Goal: Task Accomplishment & Management: Manage account settings

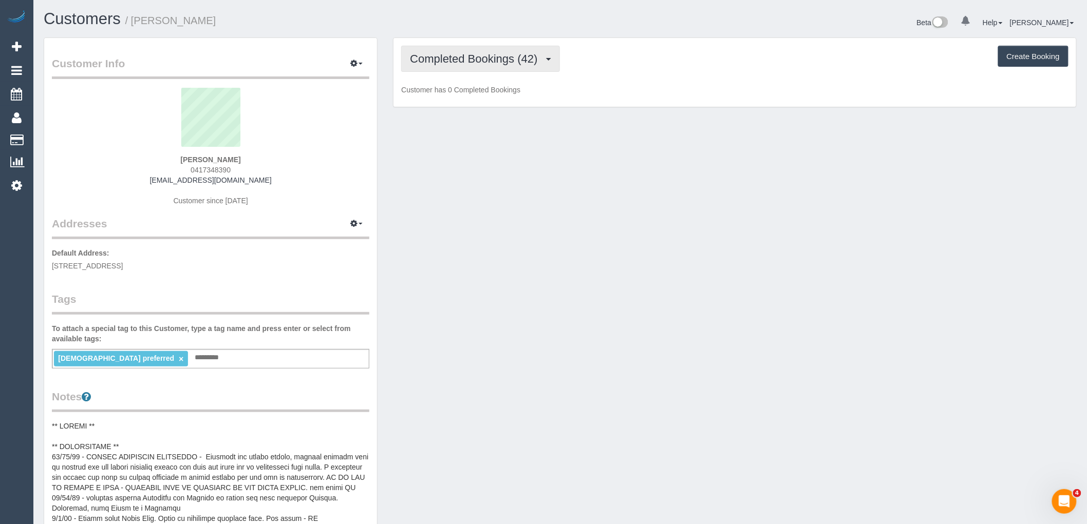
click at [514, 60] on span "Completed Bookings (42)" at bounding box center [476, 58] width 132 height 13
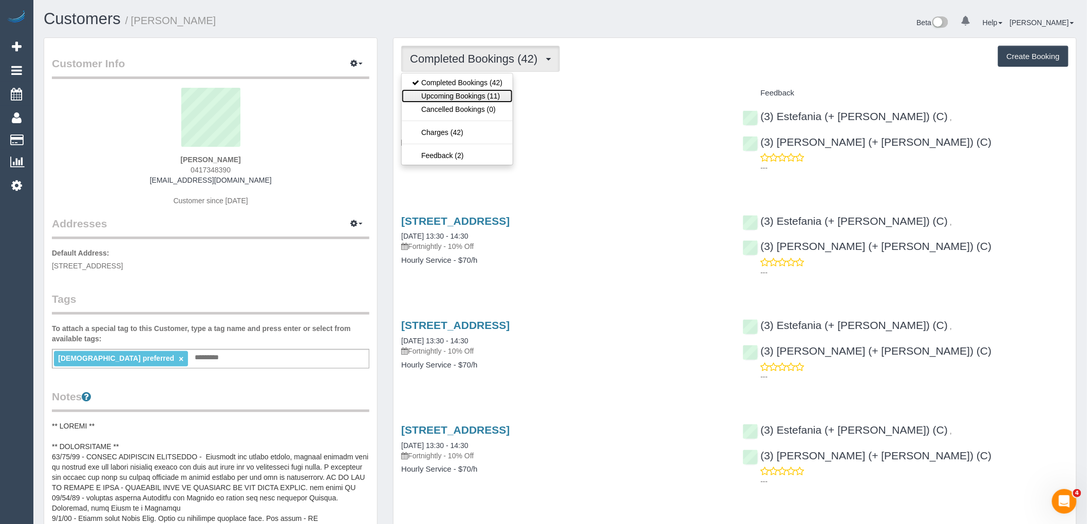
click at [499, 98] on link "Upcoming Bookings (11)" at bounding box center [457, 95] width 111 height 13
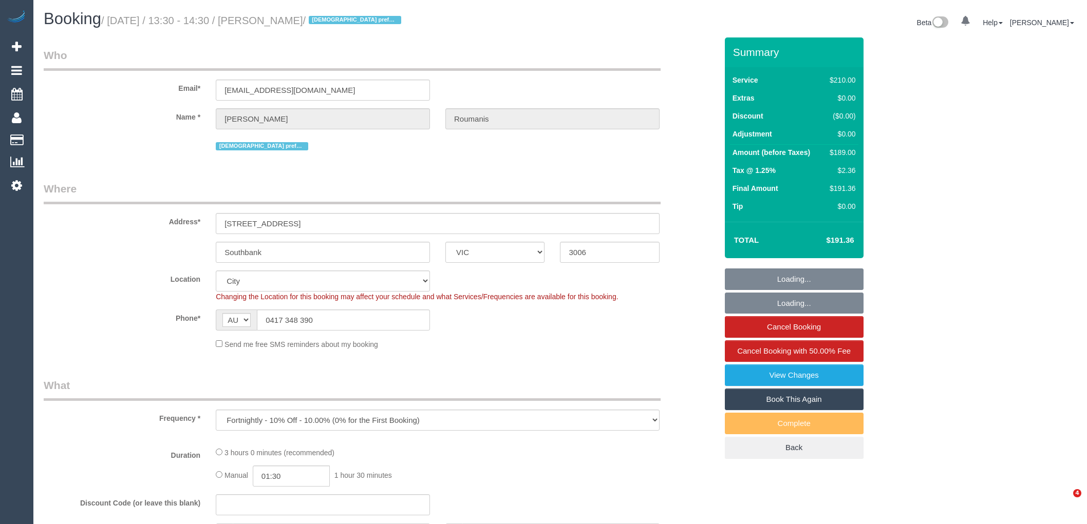
select select "VIC"
select select "number:28"
select select "number:14"
select select "number:20"
select select "number:36"
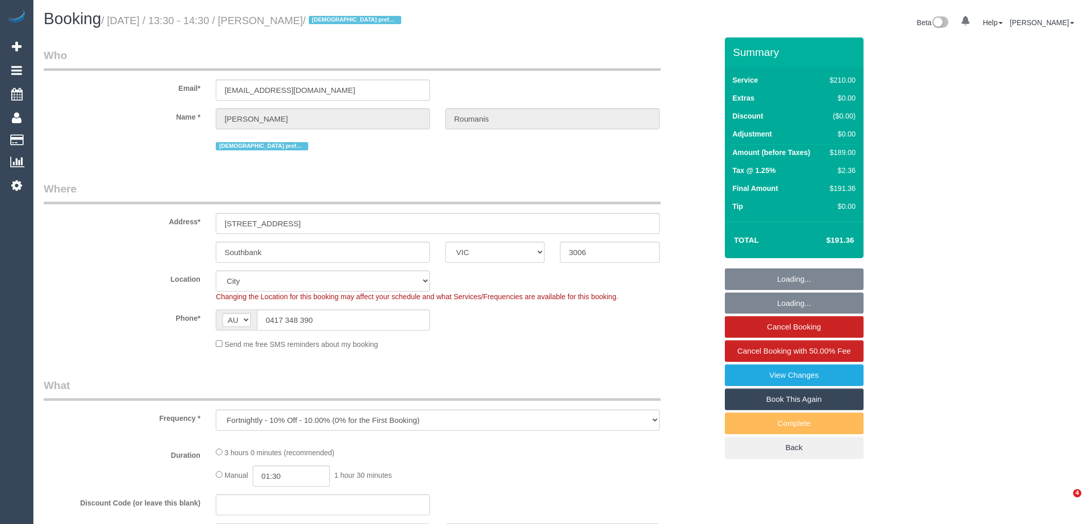
select select "number:35"
select select "object:862"
select select "180"
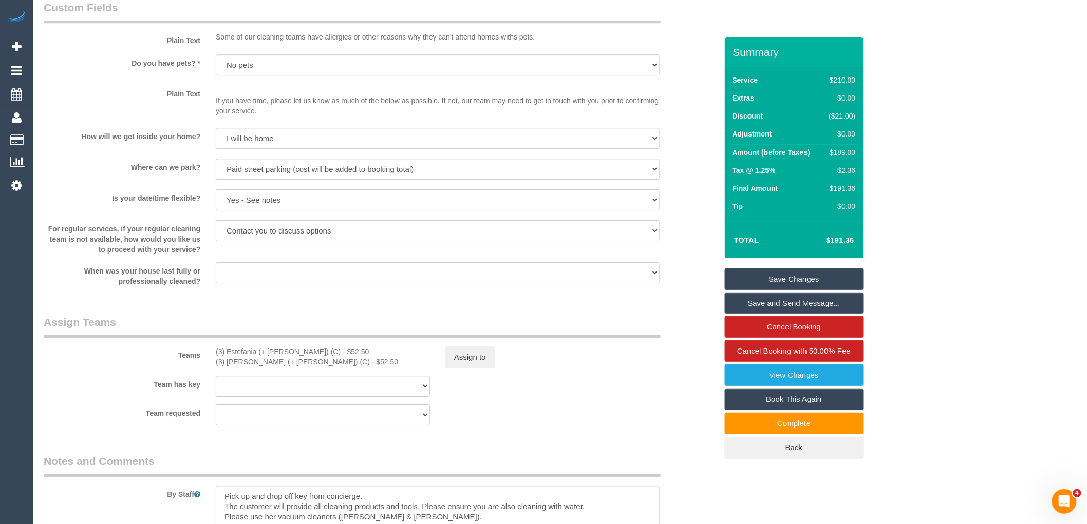
scroll to position [1426, 0]
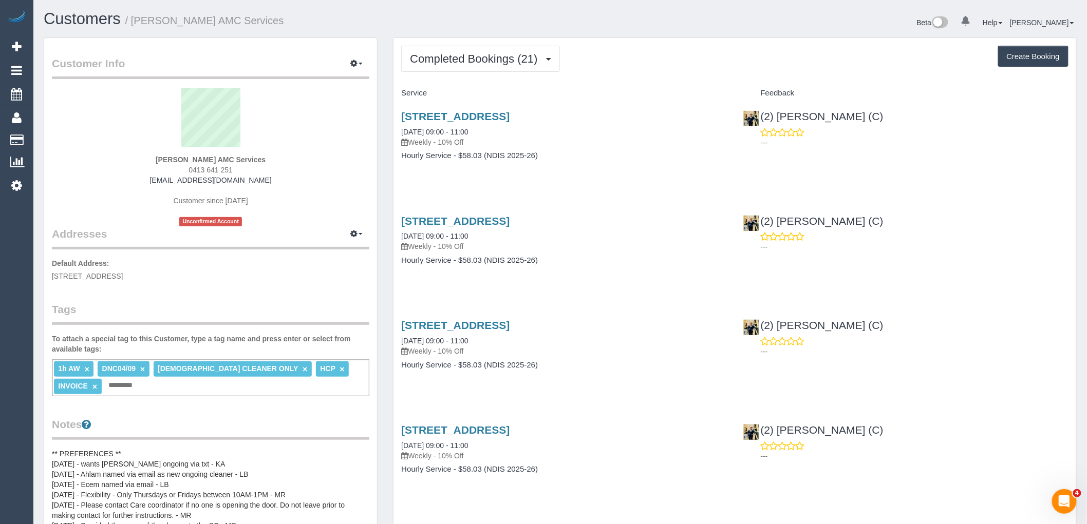
drag, startPoint x: 247, startPoint y: 166, endPoint x: 104, endPoint y: 167, distance: 142.8
click at [122, 167] on div "Ararsso Esmael AMC Services 0413 641 251 ararsso.amcservices@fake.com Customer …" at bounding box center [210, 157] width 317 height 139
copy span "0413 641 251"
click at [466, 69] on button "Completed Bookings (21)" at bounding box center [480, 59] width 158 height 26
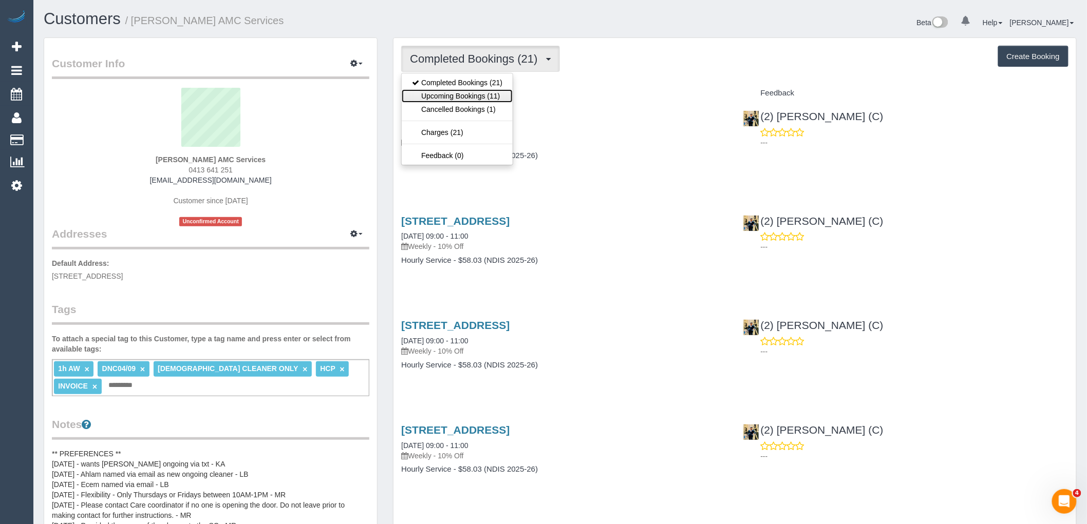
click at [469, 91] on link "Upcoming Bookings (11)" at bounding box center [457, 95] width 111 height 13
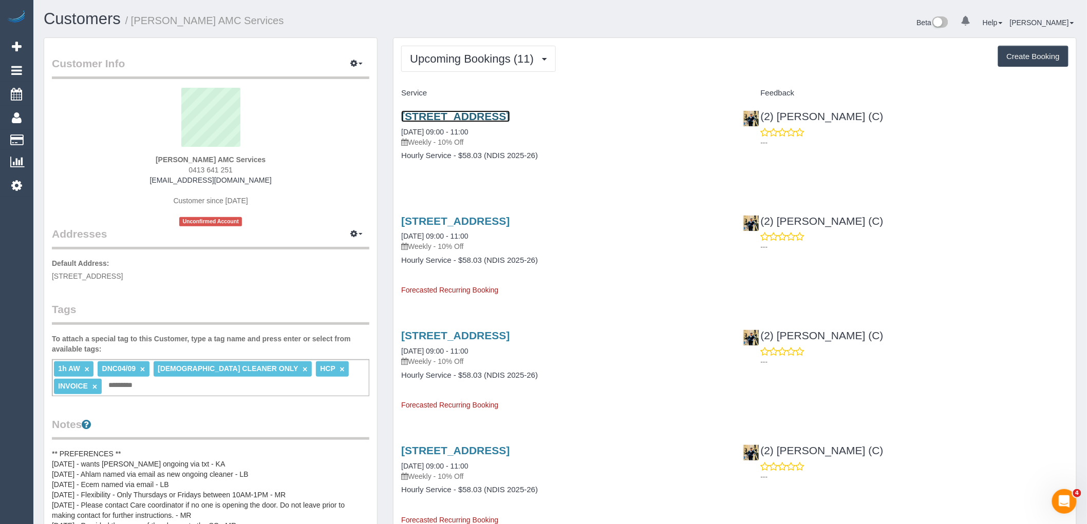
click at [502, 115] on link "42 Glencairn Crescent, Broadmeadows, VIC 3047" at bounding box center [455, 116] width 108 height 12
click at [484, 52] on button "Upcoming Bookings (11)" at bounding box center [478, 59] width 155 height 26
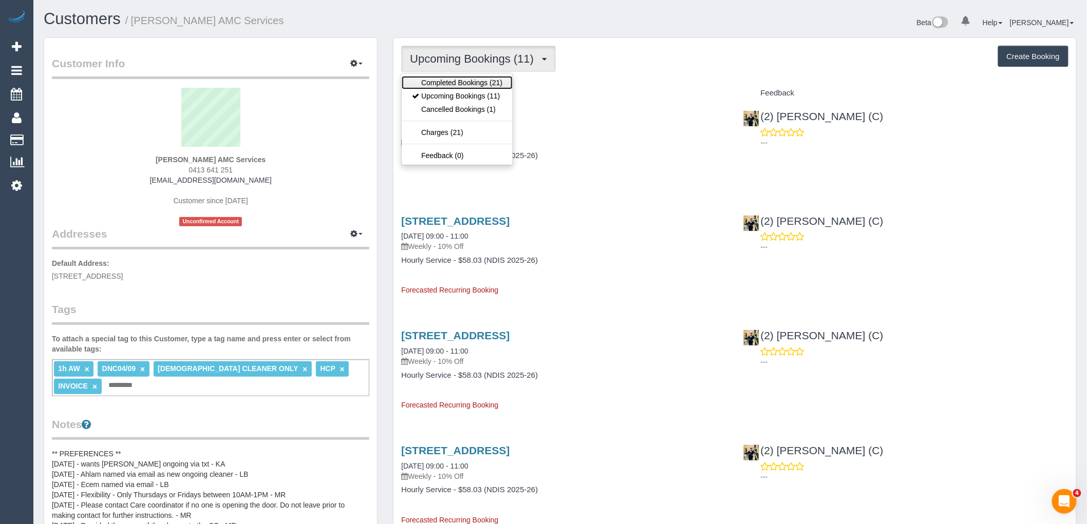
click at [481, 82] on link "Completed Bookings (21)" at bounding box center [457, 82] width 111 height 13
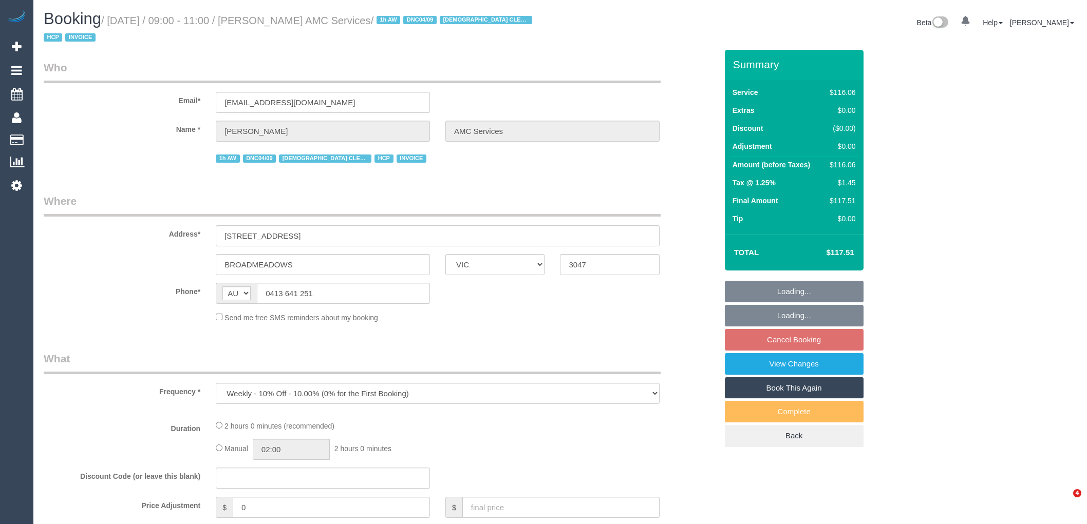
select select "VIC"
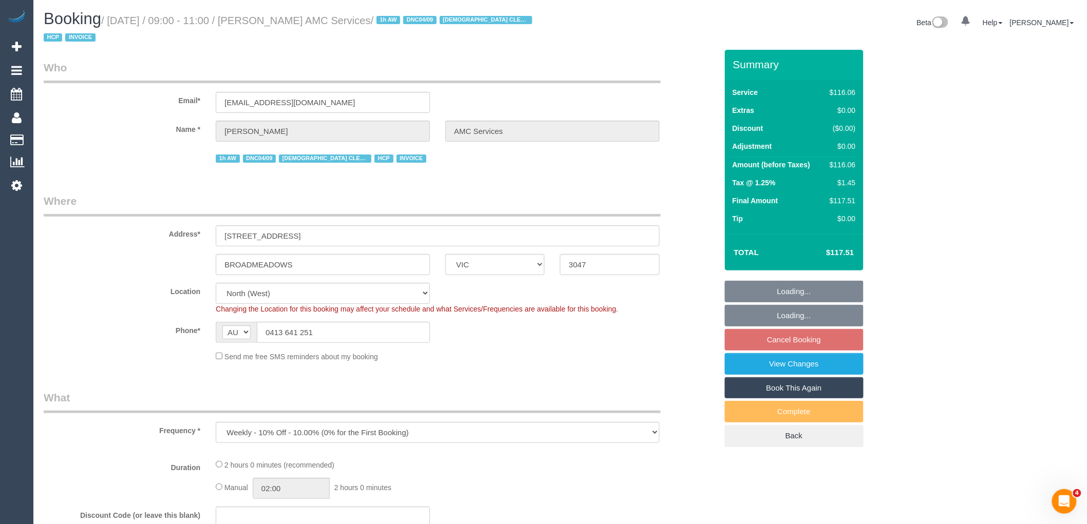
select select "object:544"
select select "number:28"
select select "number:14"
select select "number:19"
select select "number:36"
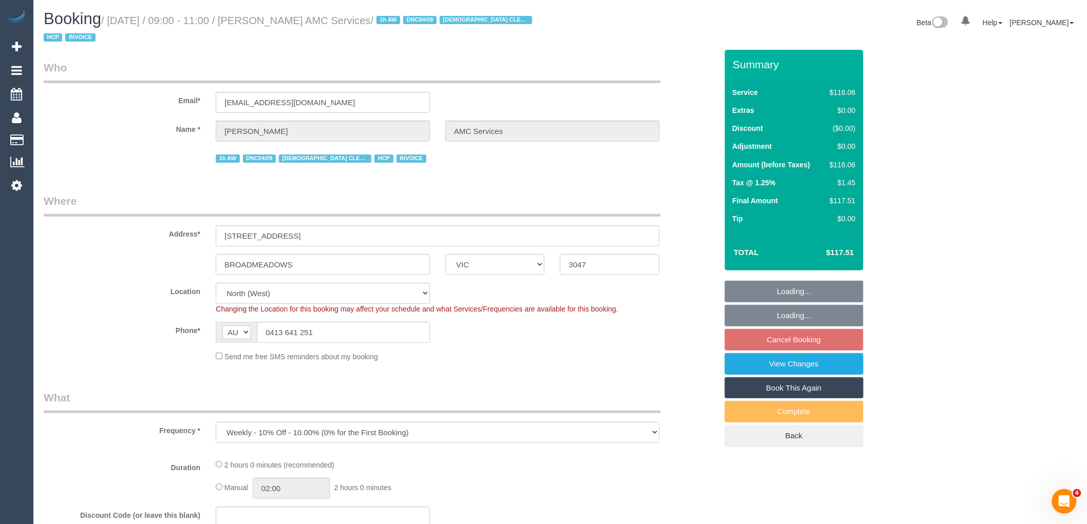
select select "number:34"
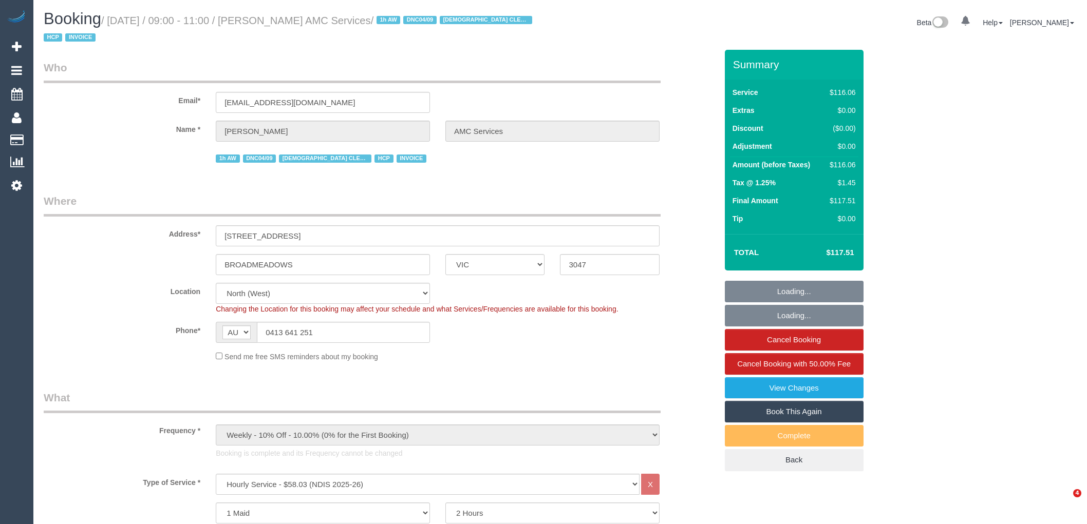
select select "VIC"
select select "number:28"
select select "number:14"
select select "number:19"
select select "number:36"
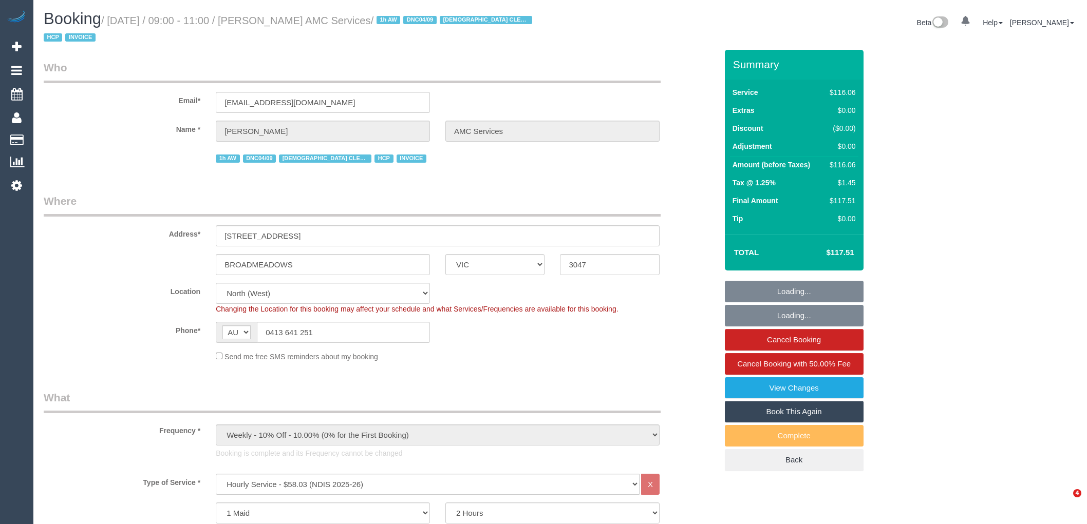
select select "number:34"
select select "object:1495"
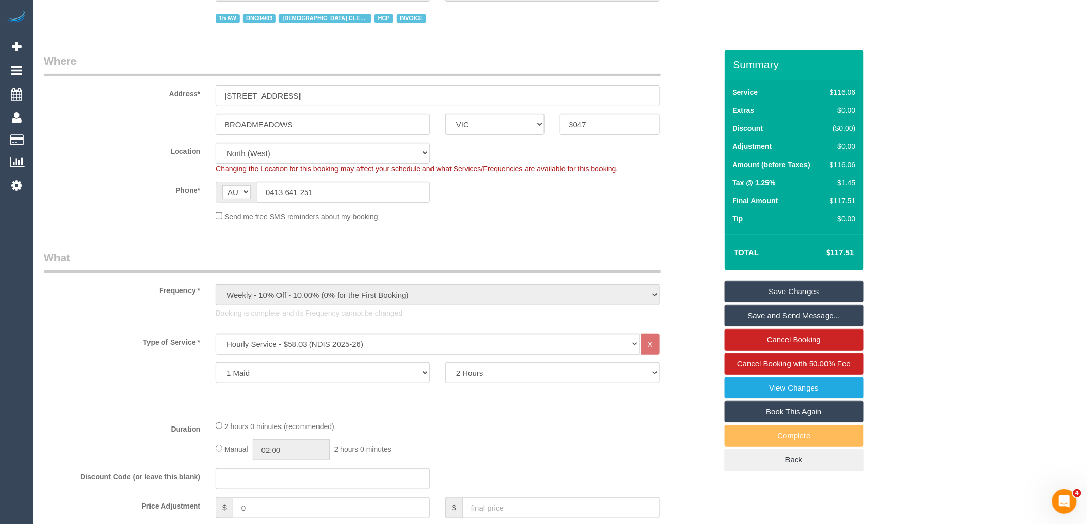
scroll to position [456, 0]
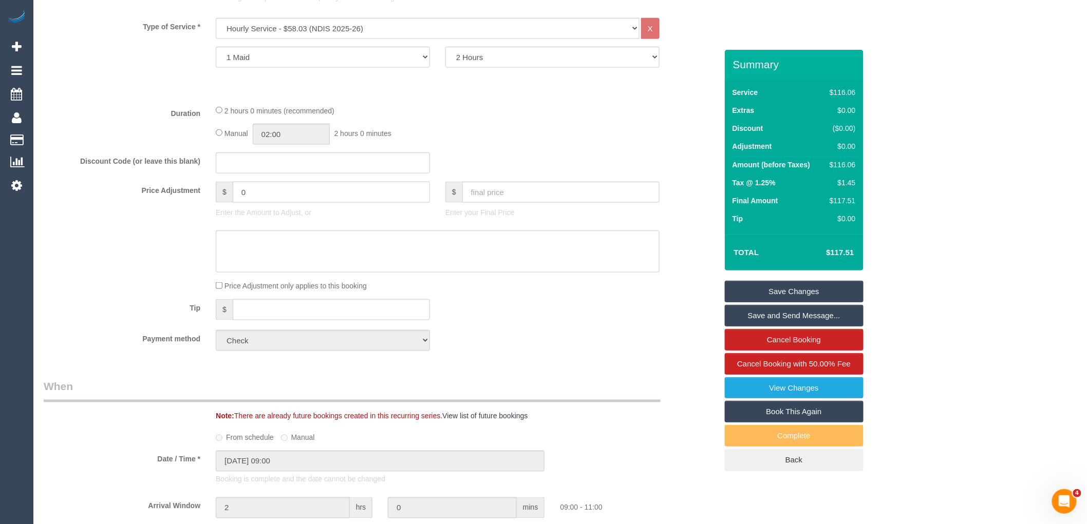
click at [302, 192] on input "0" at bounding box center [331, 192] width 197 height 21
click at [246, 187] on input "058.03" at bounding box center [331, 192] width 197 height 21
type input "-58.03"
click at [283, 251] on textarea at bounding box center [438, 252] width 444 height 42
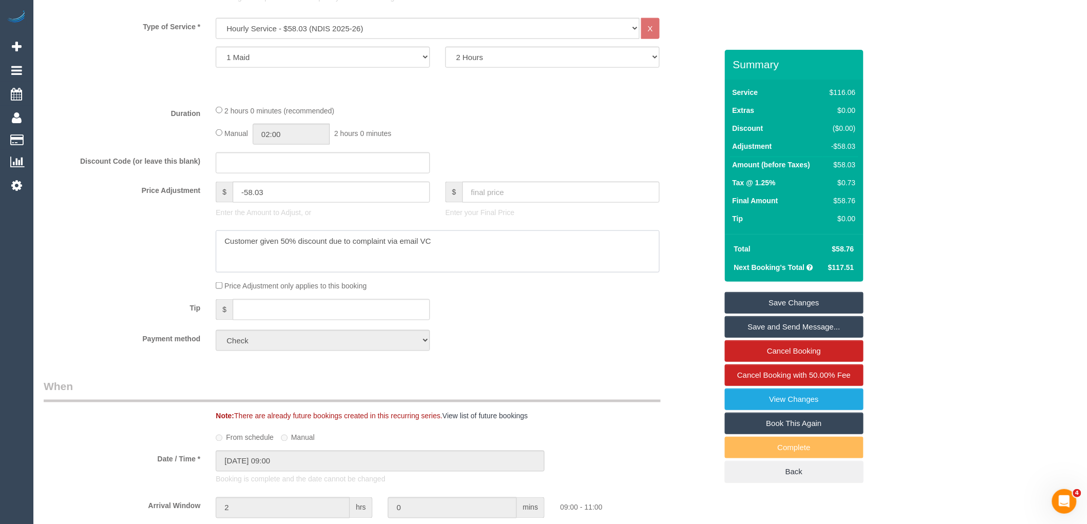
type textarea "Customer given 50% discount due to complaint via email VC"
click at [793, 305] on link "Save Changes" at bounding box center [794, 303] width 139 height 22
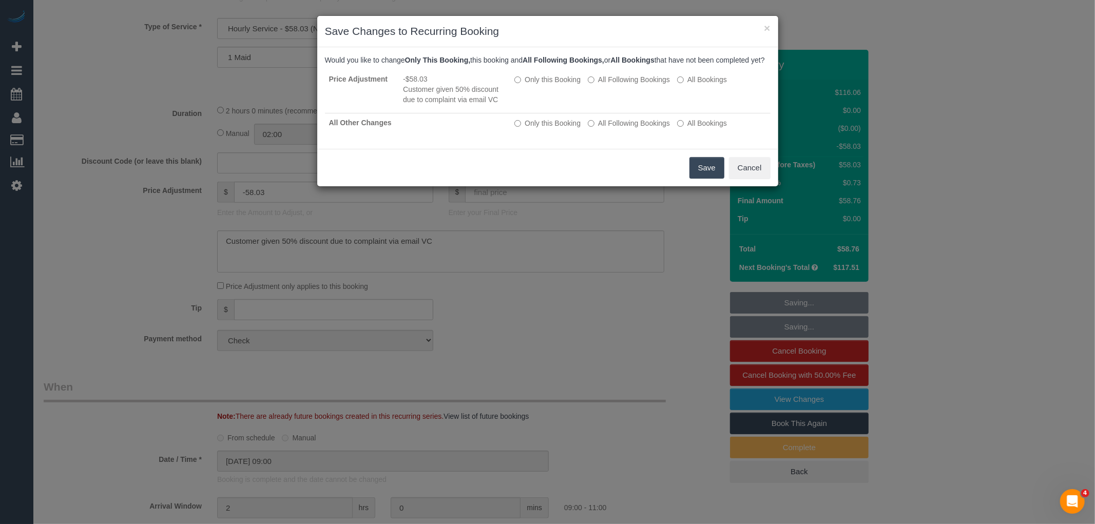
click at [694, 178] on button "Save" at bounding box center [707, 168] width 35 height 22
